Goal: Task Accomplishment & Management: Manage account settings

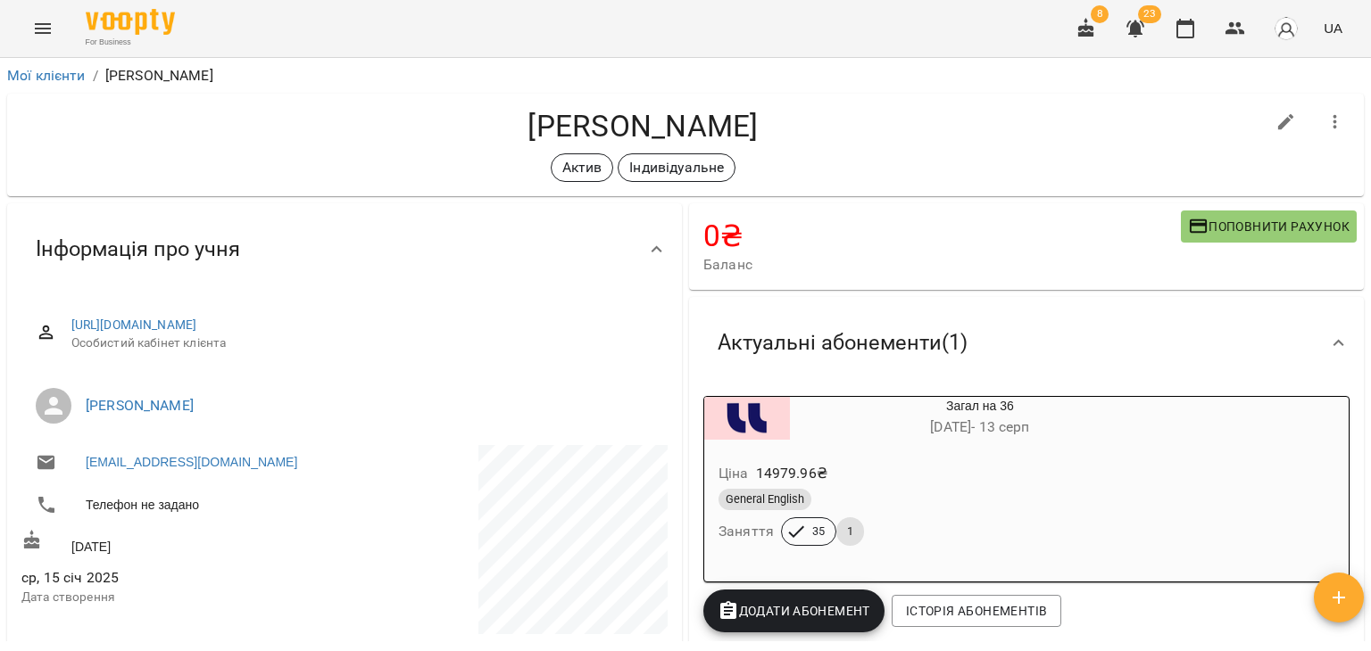
click at [39, 36] on icon "Menu" at bounding box center [42, 28] width 21 height 21
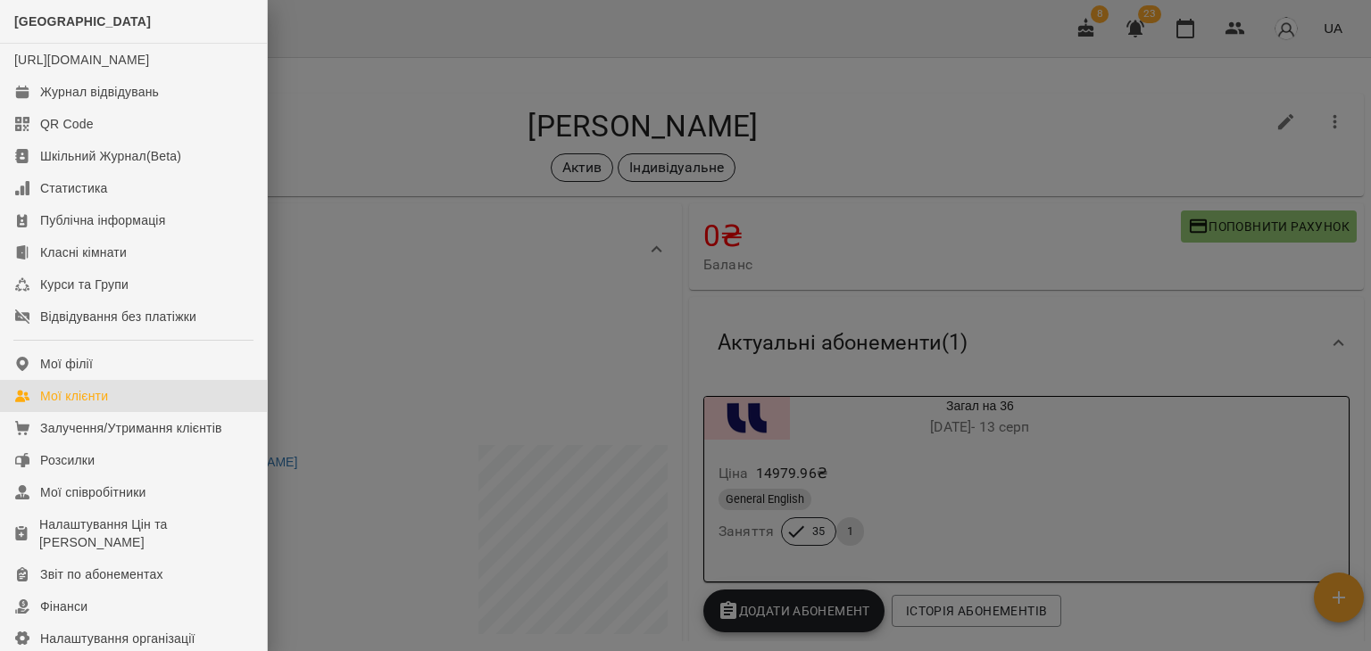
click at [104, 412] on link "Мої клієнти" at bounding box center [133, 396] width 267 height 32
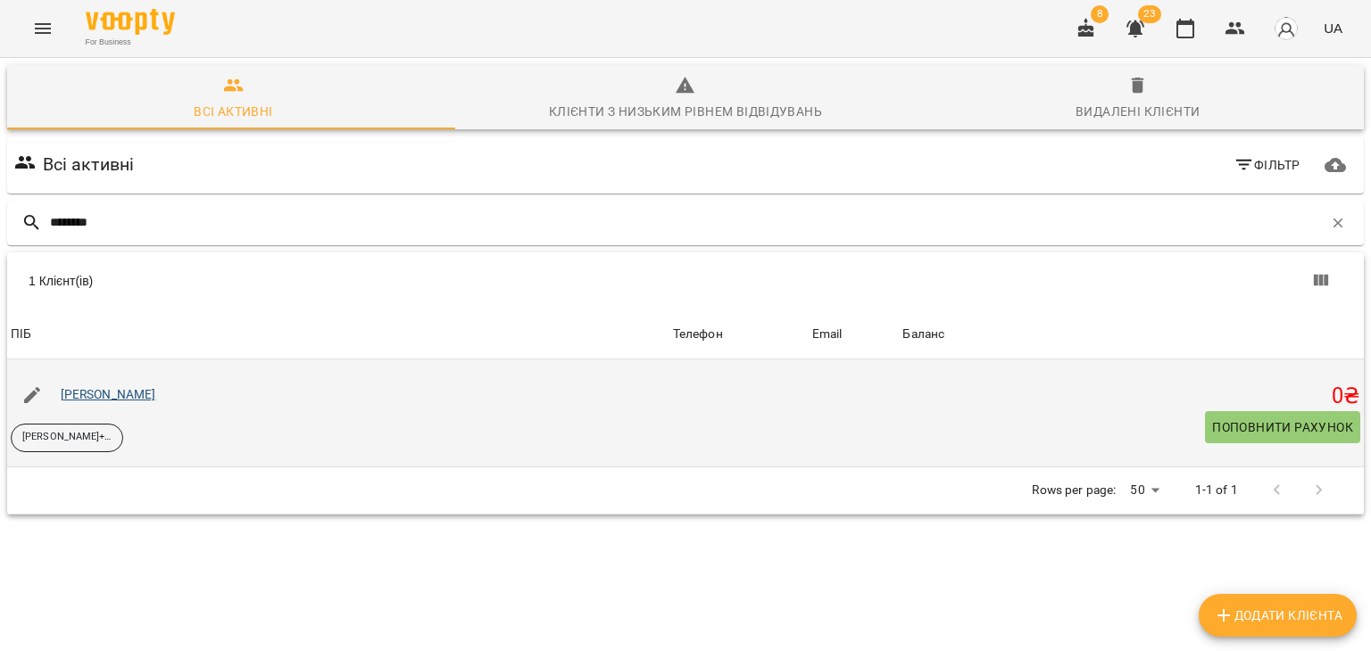
type input "*******"
click at [133, 394] on link "[PERSON_NAME]" at bounding box center [108, 394] width 95 height 14
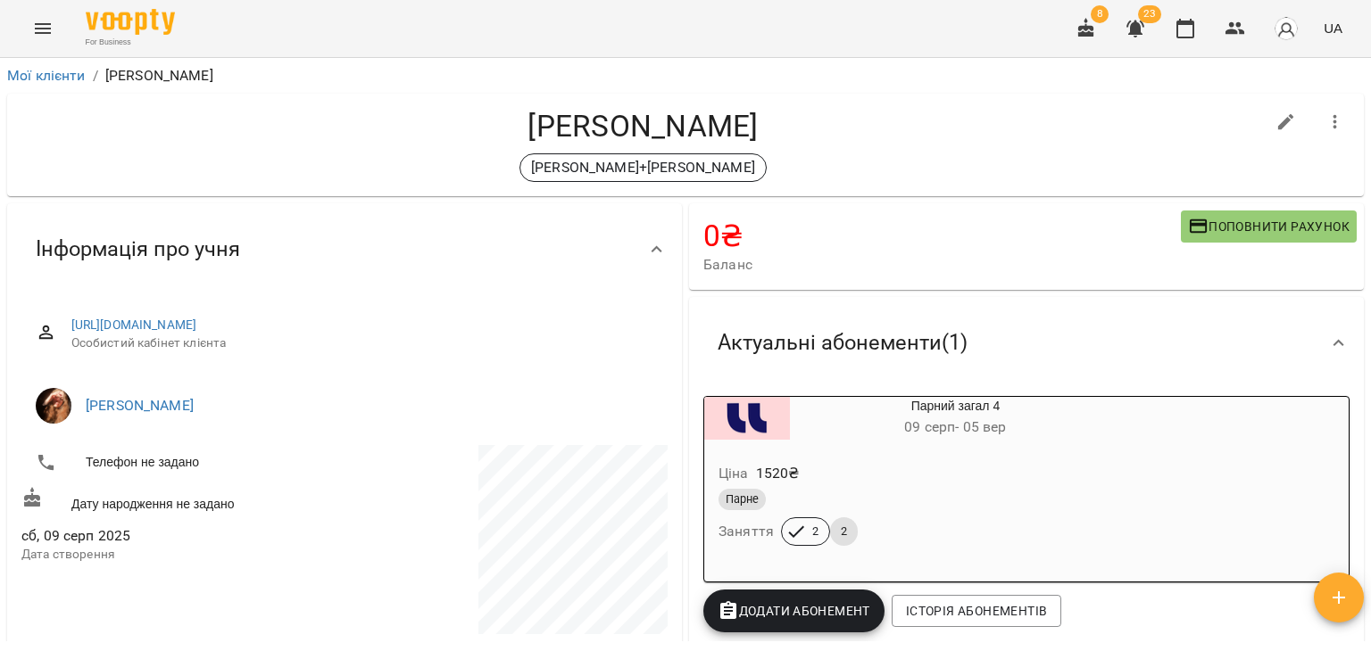
click at [873, 471] on div "Ціна 1520 ₴" at bounding box center [912, 474] width 395 height 32
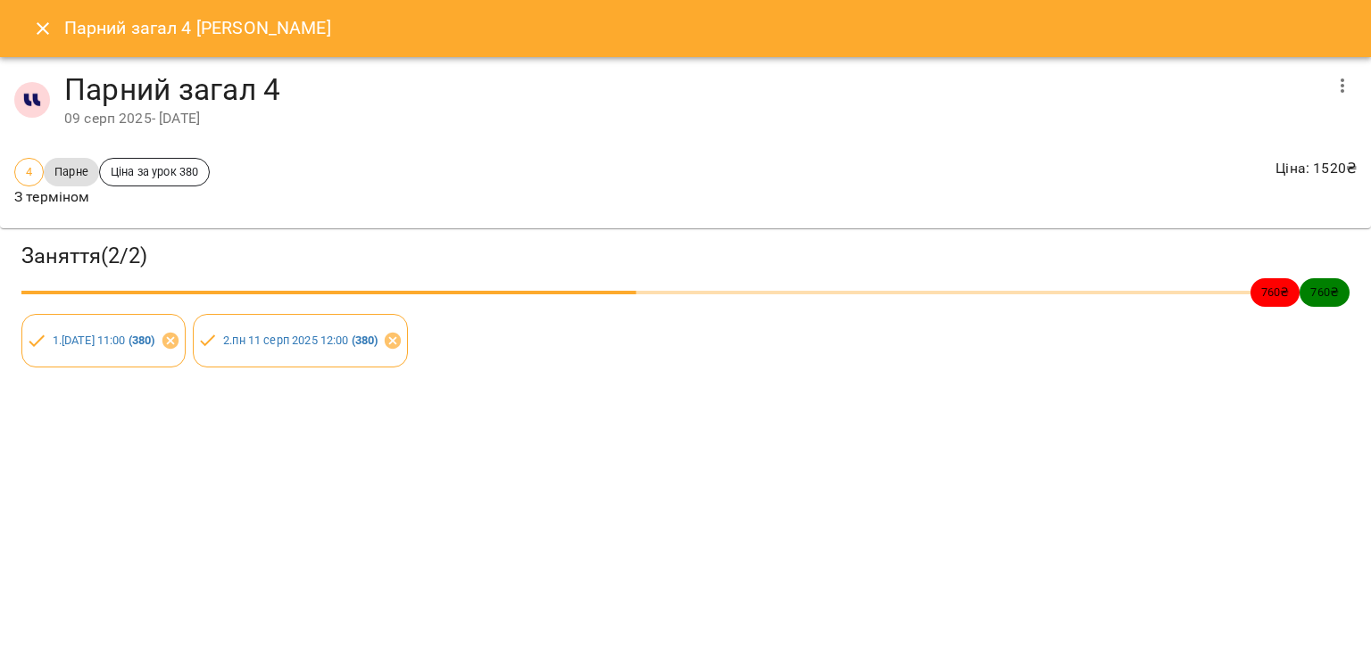
click at [218, 463] on div "Парний загал 4 [PERSON_NAME] Парний загал 4 [DATE] - [DATE] 4 Парне Ціна за уро…" at bounding box center [685, 325] width 1371 height 651
click at [38, 37] on icon "Close" at bounding box center [42, 28] width 21 height 21
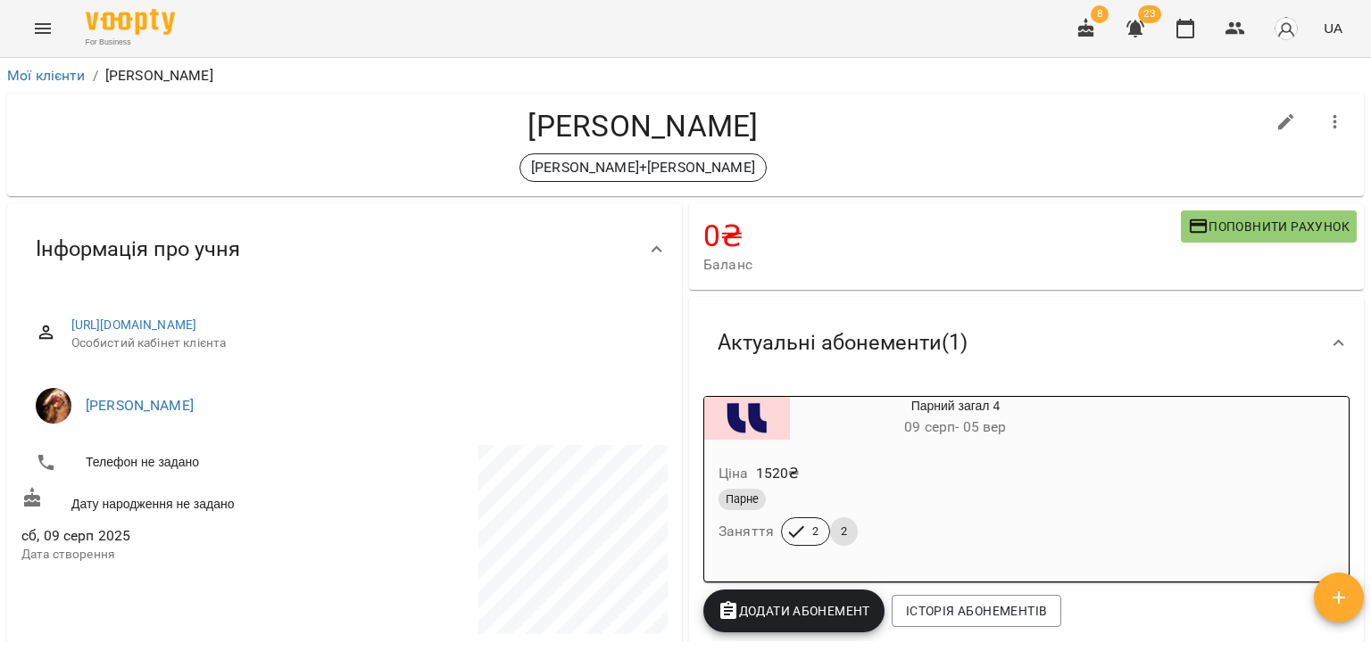
click at [21, 37] on div "For Business 8 23 UA" at bounding box center [685, 28] width 1371 height 57
click at [31, 30] on button "Menu" at bounding box center [42, 28] width 43 height 43
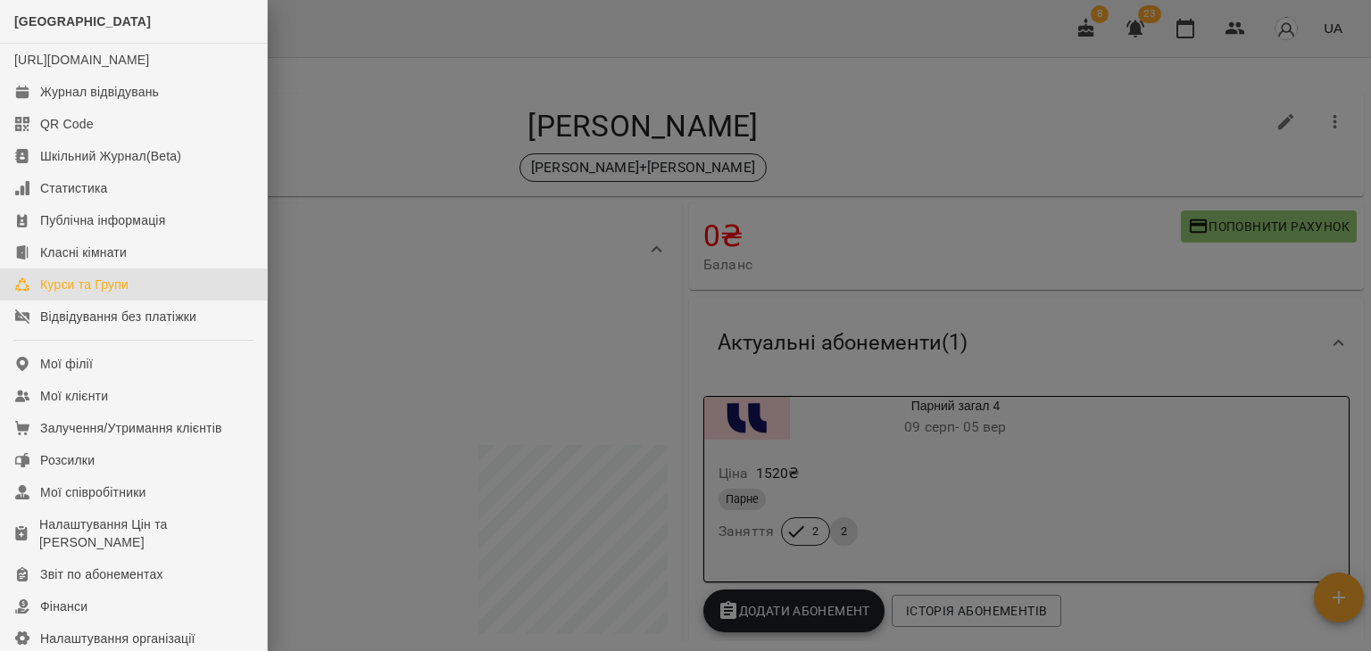
click at [158, 301] on link "Курси та Групи" at bounding box center [133, 285] width 267 height 32
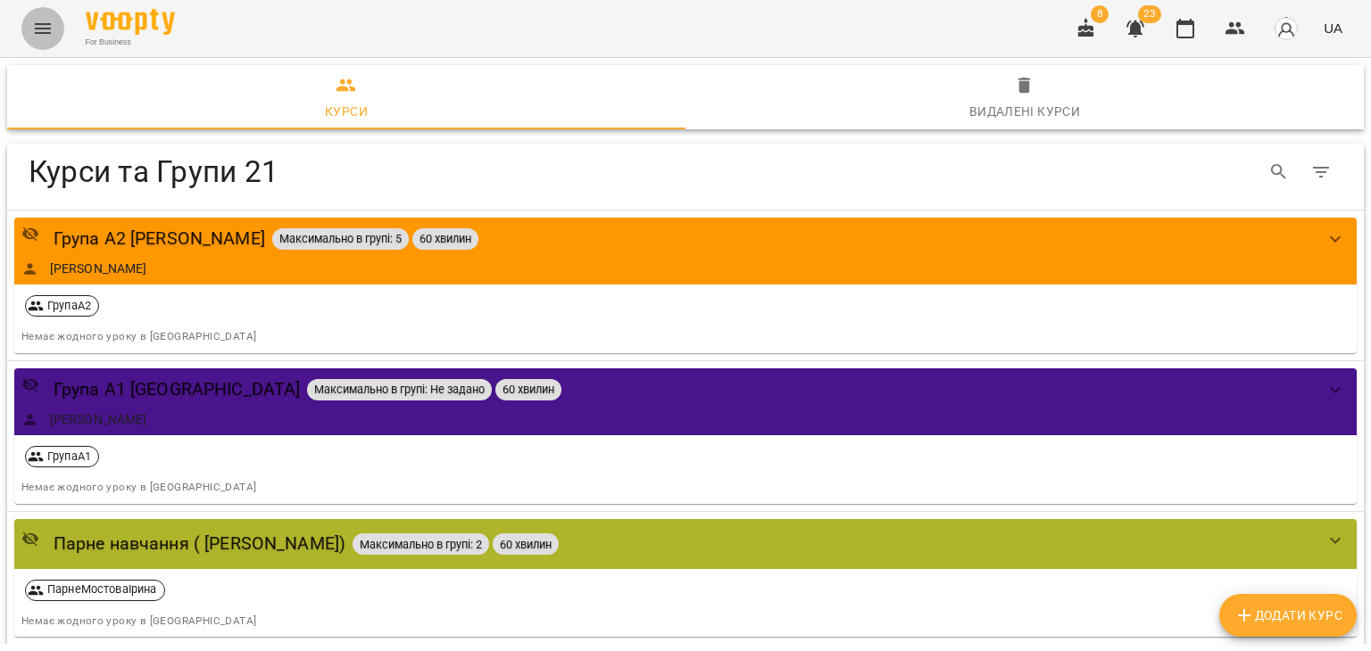
click at [45, 35] on icon "Menu" at bounding box center [42, 28] width 21 height 21
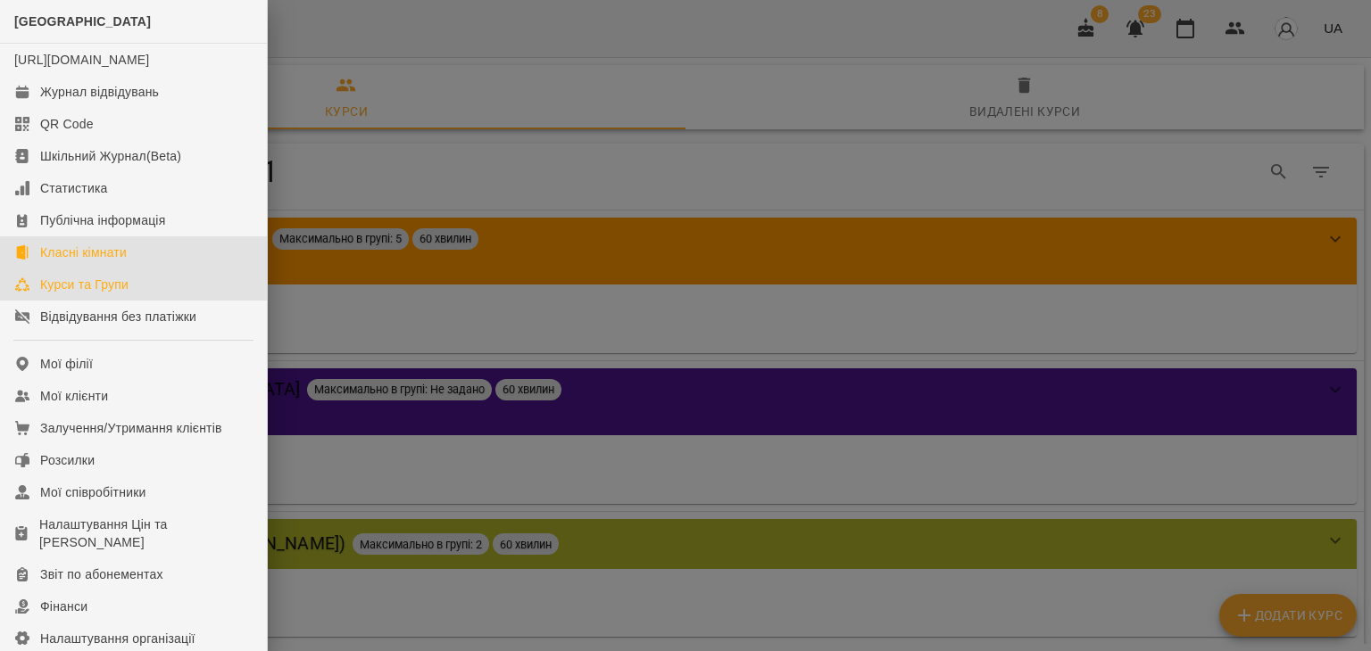
click at [138, 269] on link "Класні кімнати" at bounding box center [133, 252] width 267 height 32
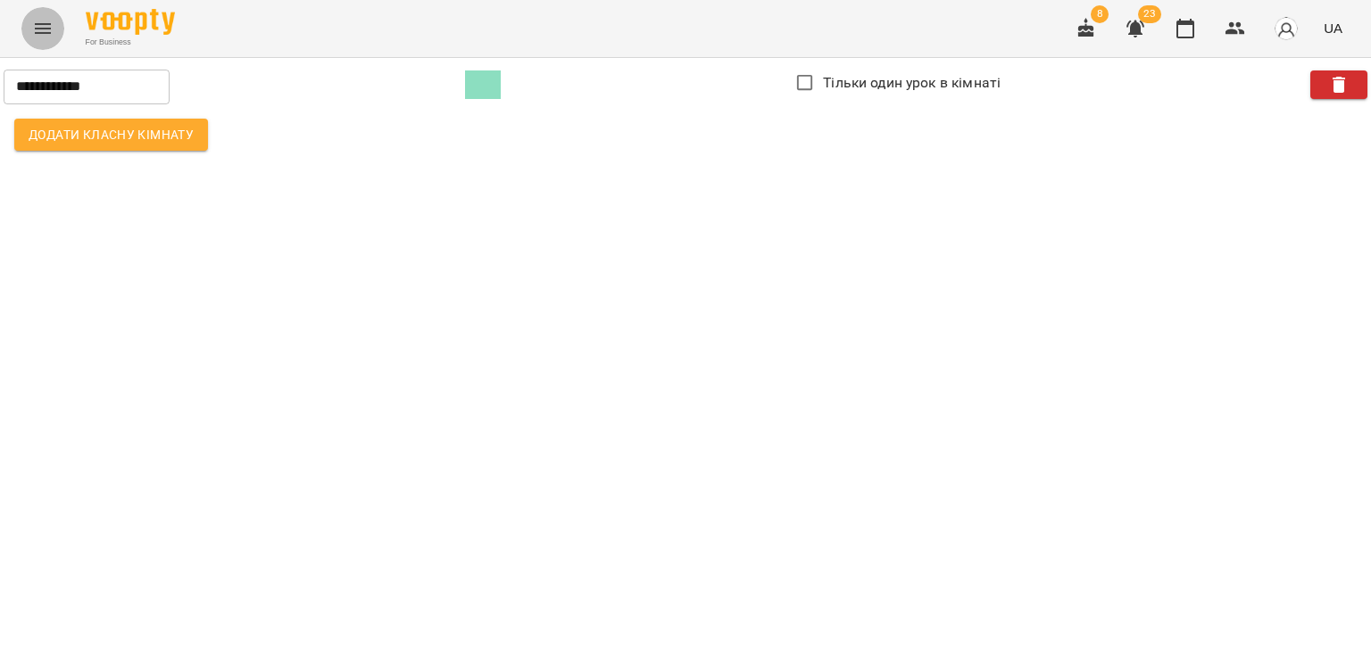
click at [57, 33] on button "Menu" at bounding box center [42, 28] width 43 height 43
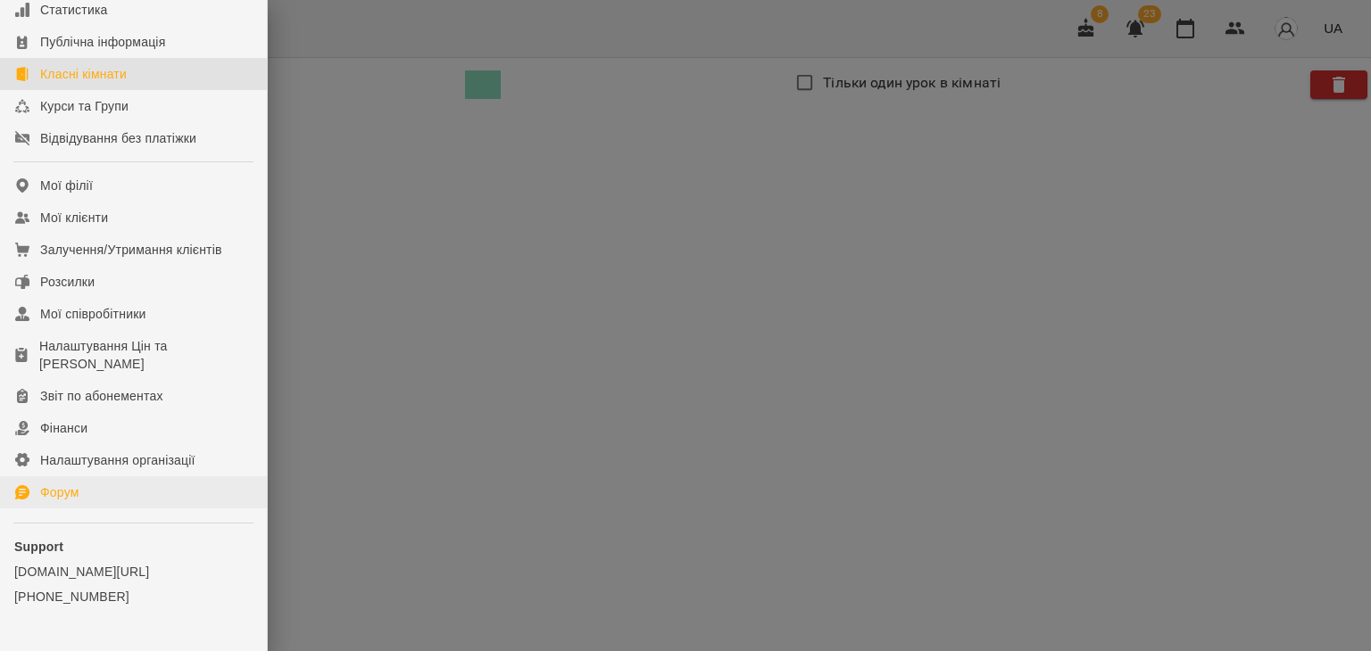
scroll to position [236, 0]
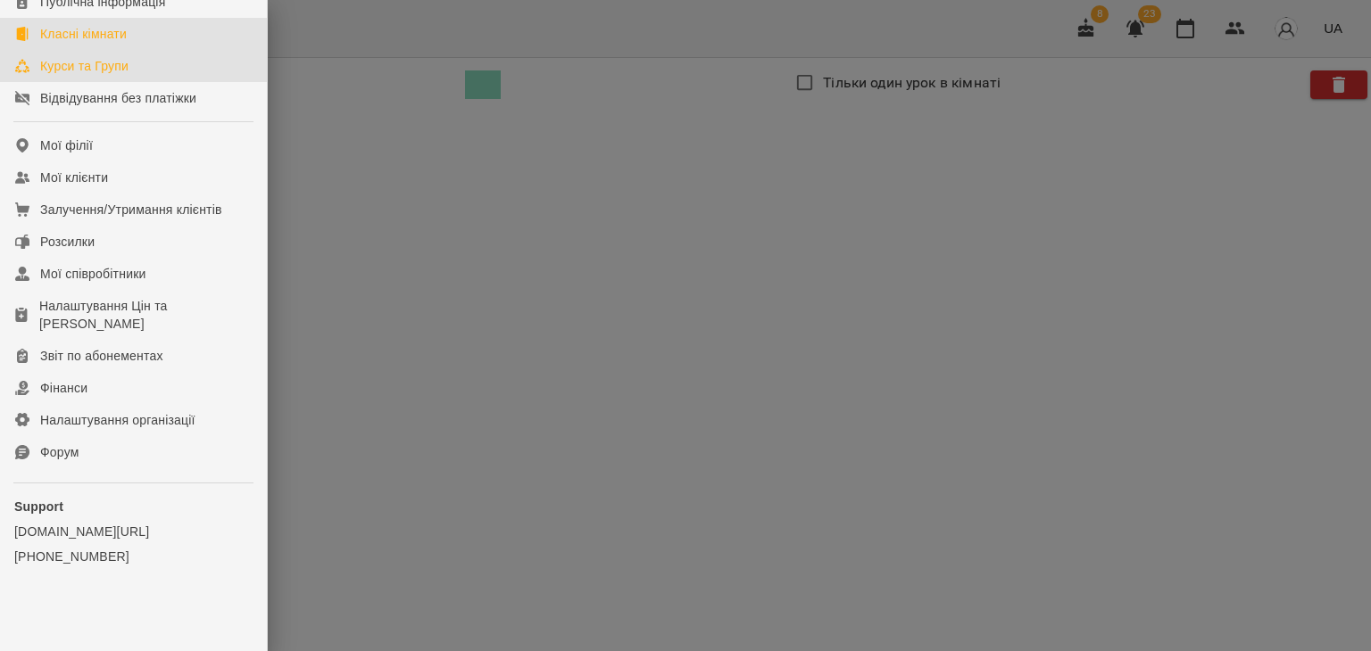
click at [126, 71] on div "Курси та Групи" at bounding box center [84, 66] width 88 height 18
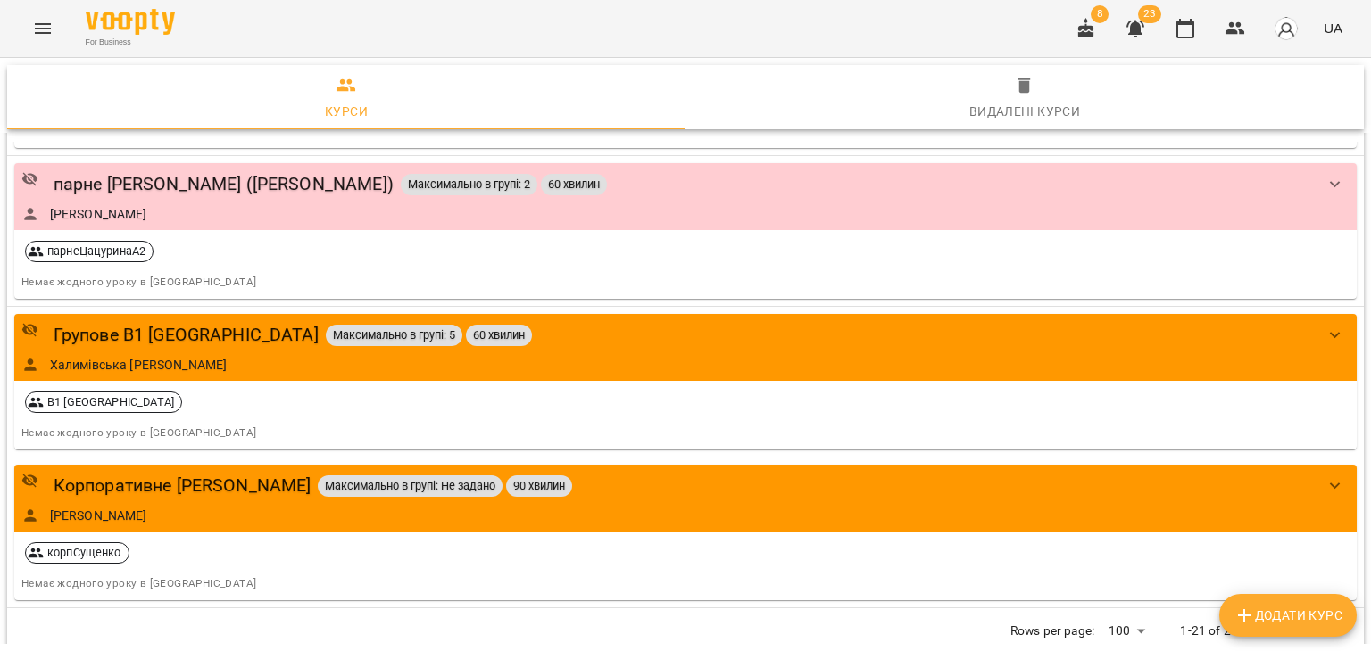
scroll to position [2695, 0]
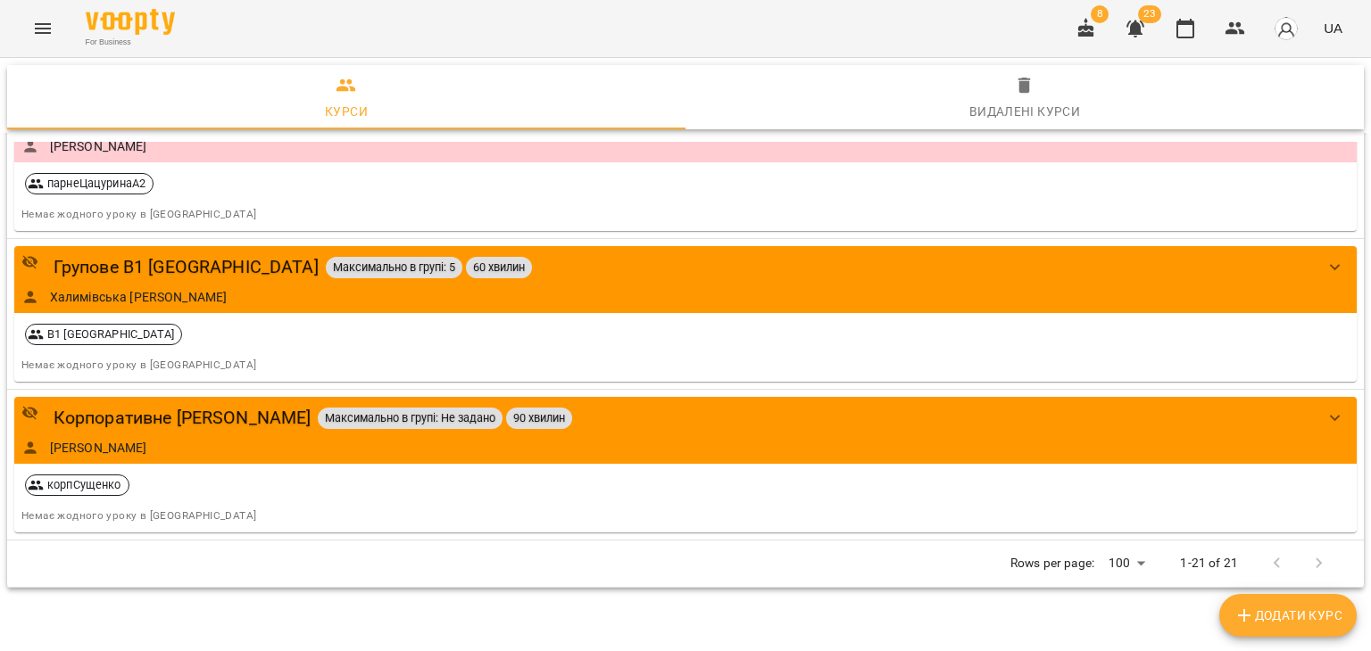
click at [1306, 554] on div at bounding box center [1298, 564] width 85 height 43
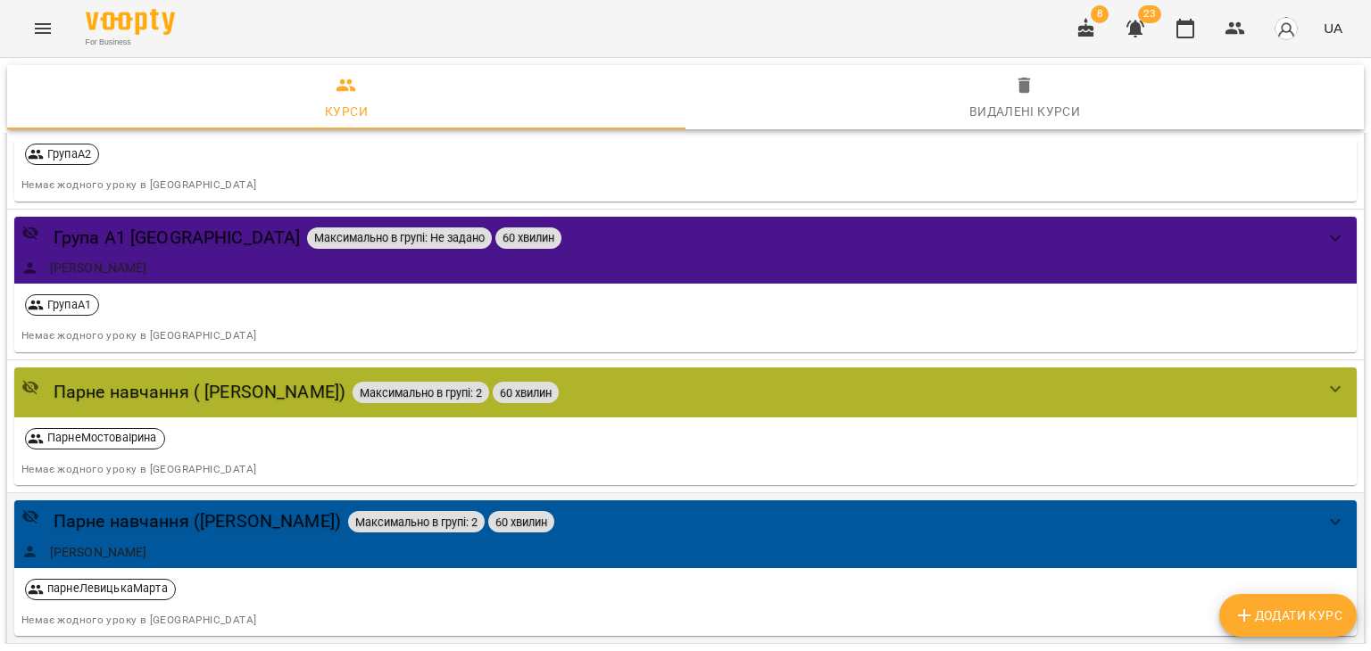
scroll to position [107, 0]
